Goal: Task Accomplishment & Management: Use online tool/utility

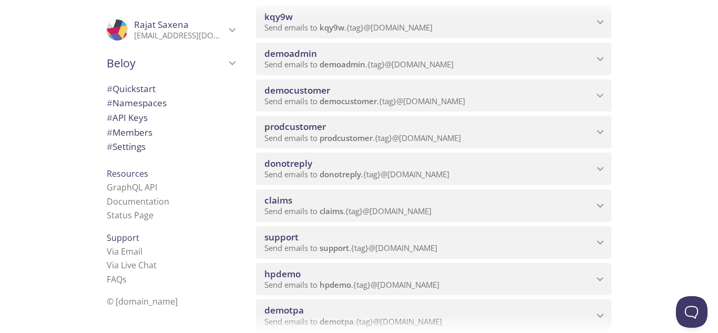
scroll to position [105, 0]
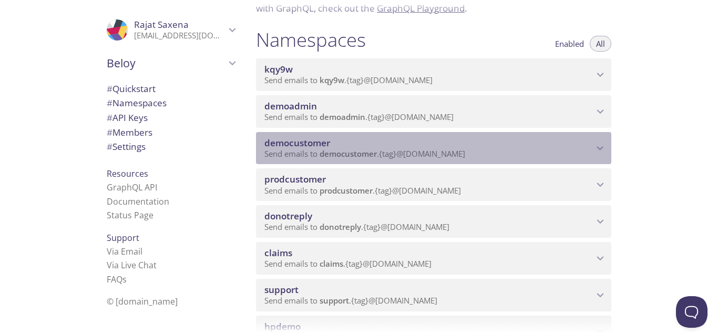
click at [382, 147] on span "democustomer" at bounding box center [428, 143] width 329 height 12
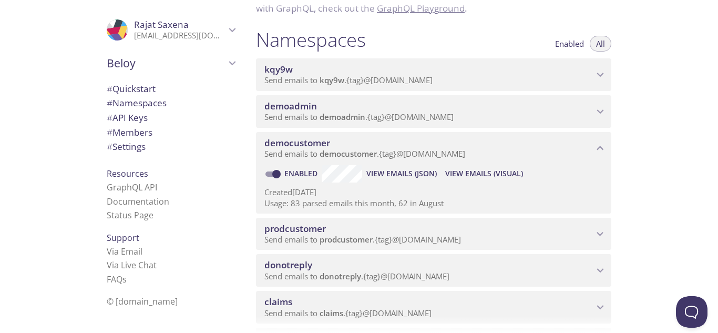
click at [496, 174] on span "View Emails (Visual)" at bounding box center [484, 173] width 78 height 13
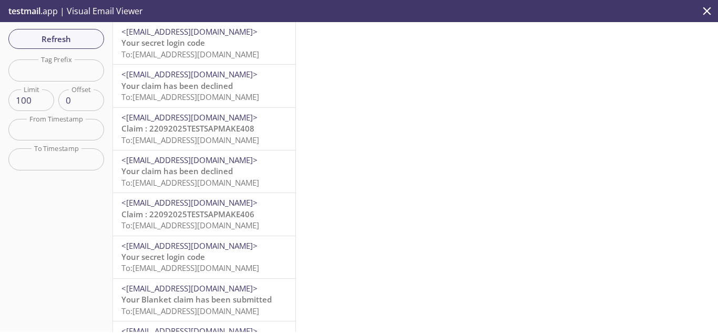
click at [706, 9] on icon "close" at bounding box center [707, 11] width 8 height 8
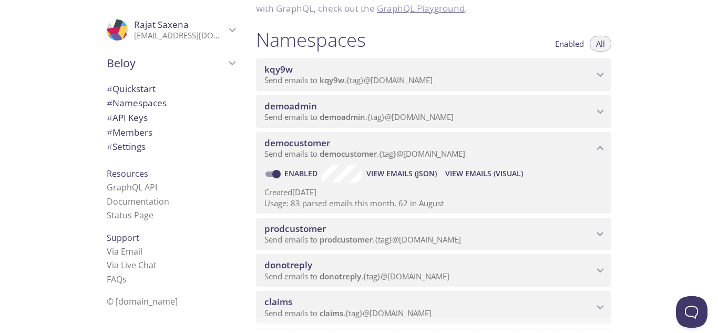
scroll to position [158, 0]
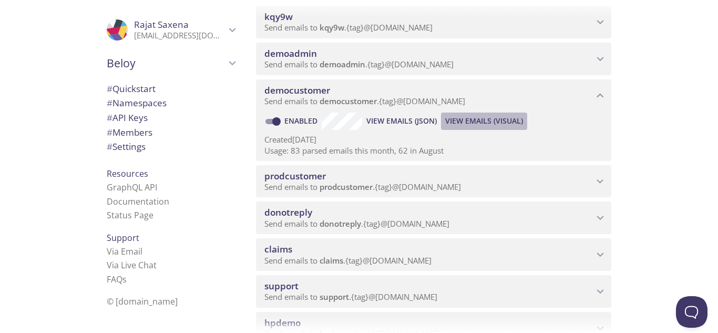
click at [486, 122] on span "View Emails (Visual)" at bounding box center [484, 121] width 78 height 13
